Goal: Navigation & Orientation: Find specific page/section

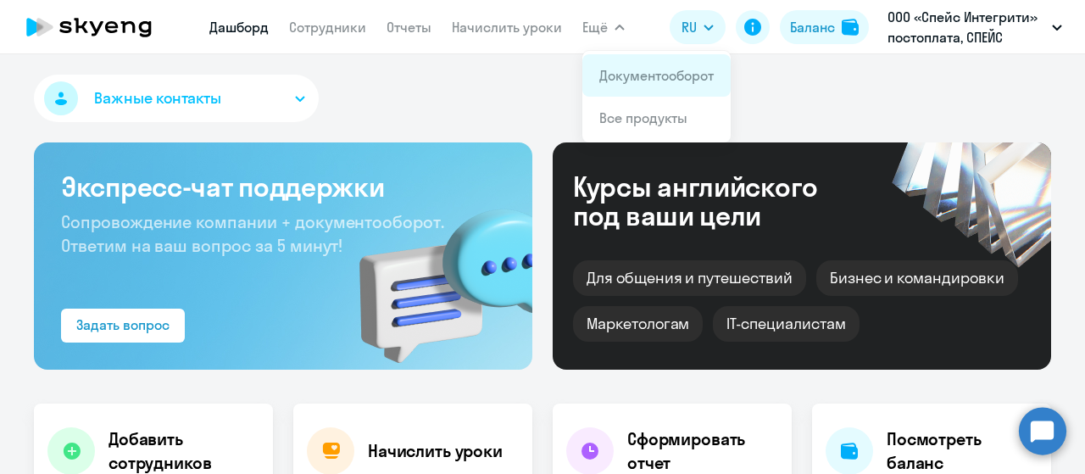
click at [621, 75] on link "Документооборот" at bounding box center [656, 75] width 114 height 17
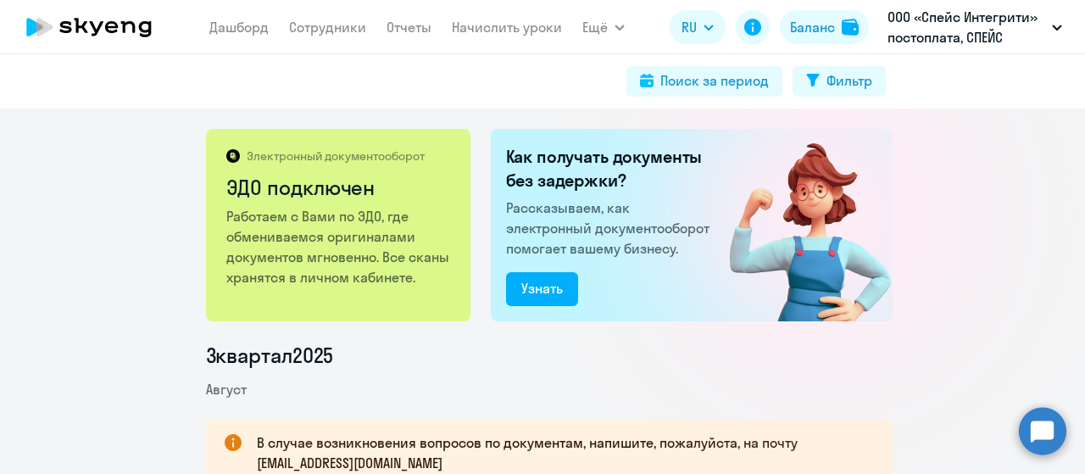
scroll to position [170, 0]
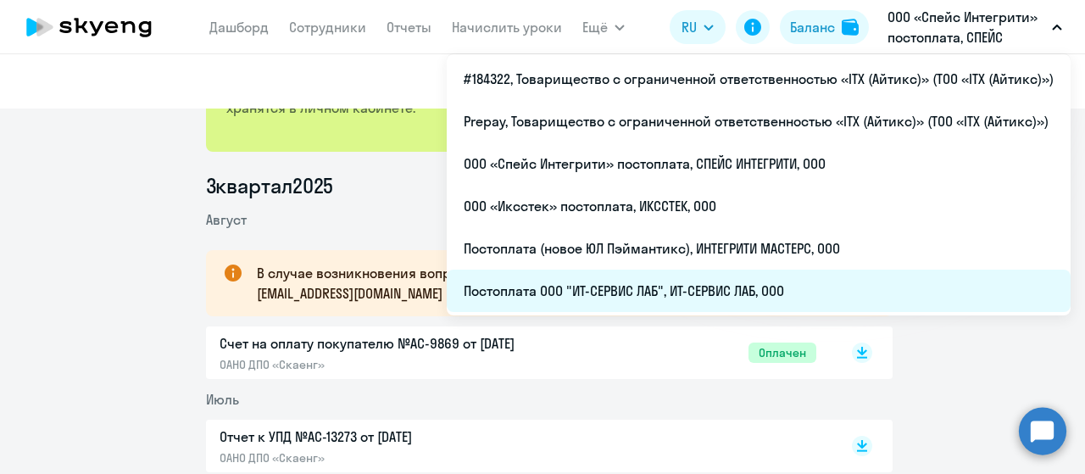
click at [804, 285] on li "Постоплата ООО "ИТ-СЕРВИС ЛАБ", ИТ-СЕРВИС ЛАБ, ООО" at bounding box center [759, 291] width 624 height 42
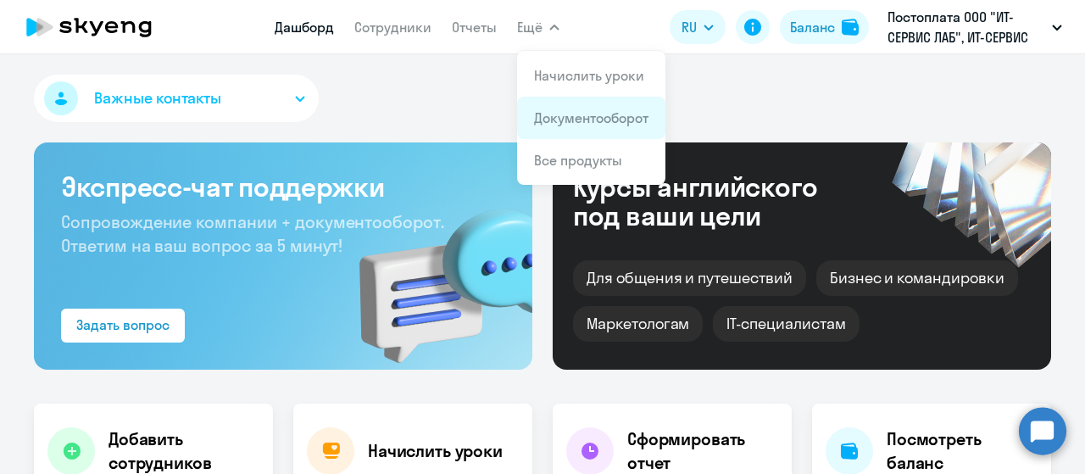
click at [554, 120] on link "Документооборот" at bounding box center [591, 117] width 114 height 17
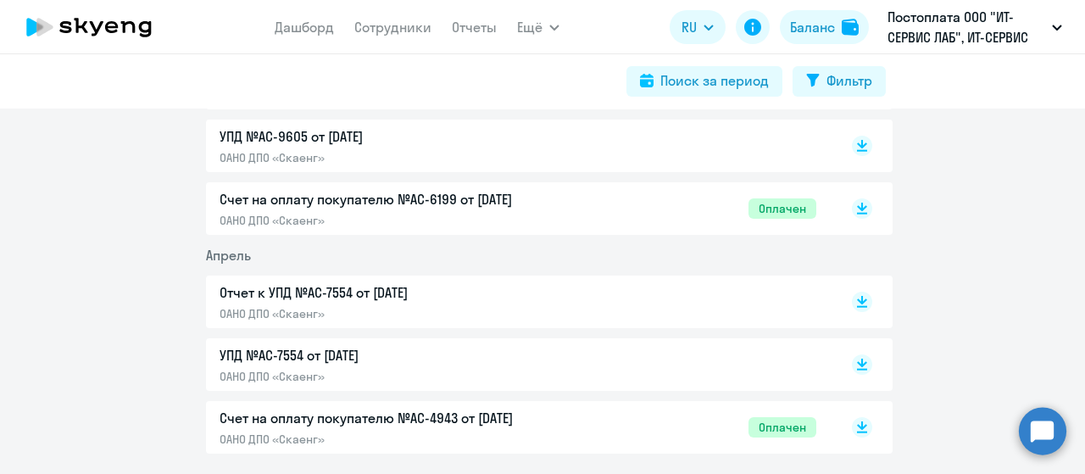
scroll to position [593, 0]
